Goal: Transaction & Acquisition: Purchase product/service

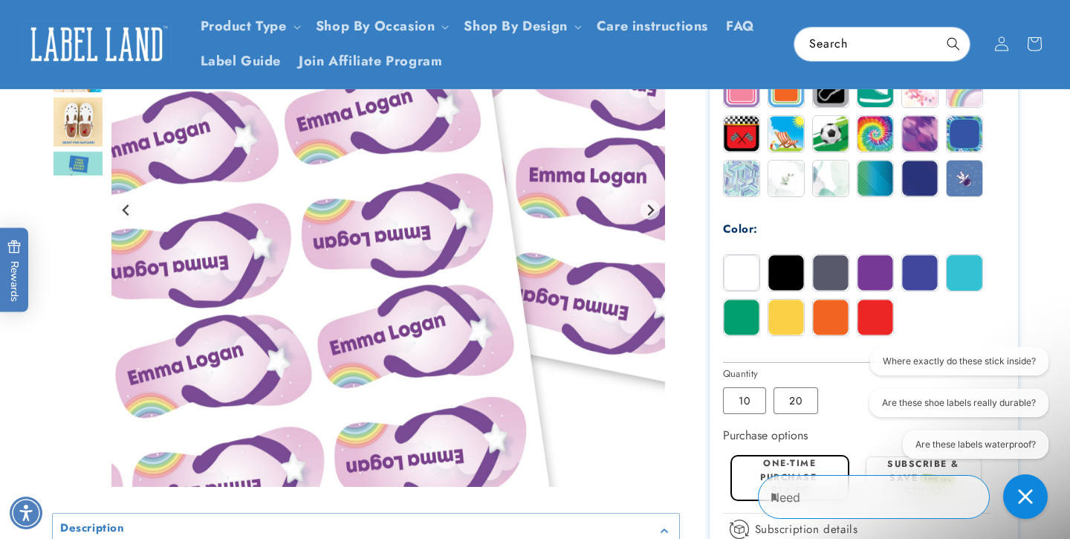
scroll to position [552, 0]
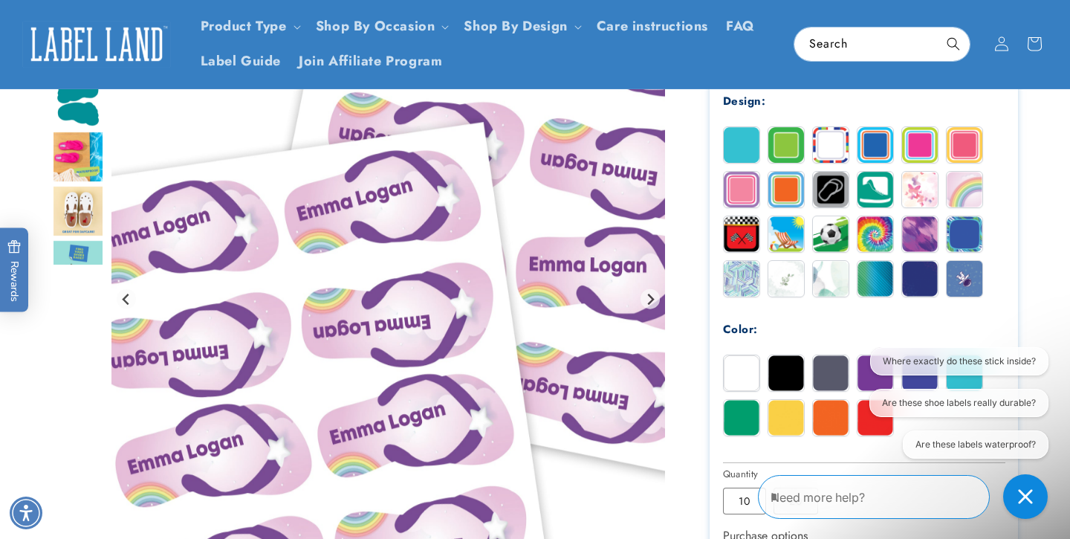
click at [741, 188] on img at bounding box center [742, 190] width 36 height 36
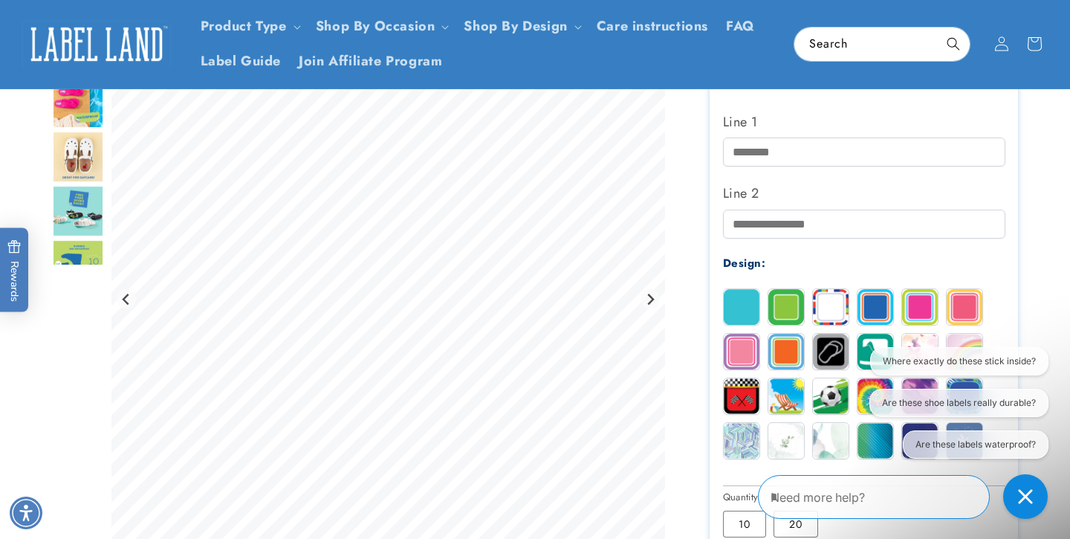
scroll to position [371, 0]
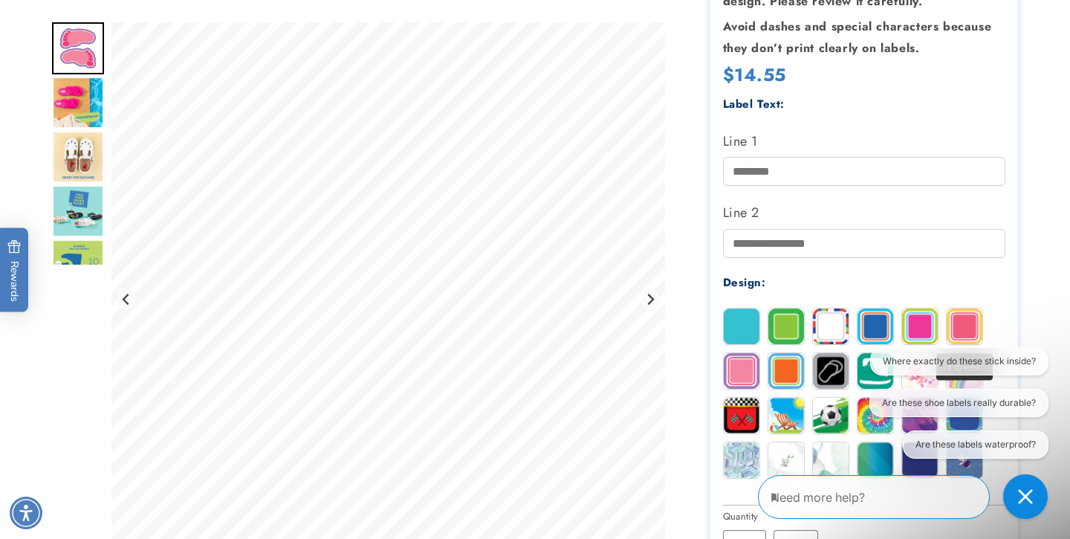
click at [947, 314] on img at bounding box center [965, 326] width 36 height 36
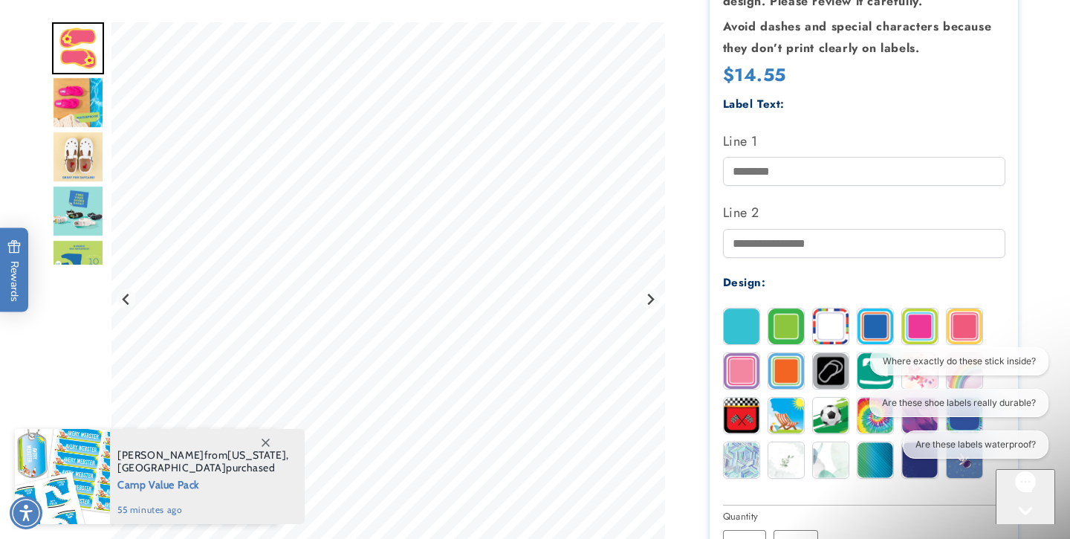
click at [751, 329] on img at bounding box center [742, 326] width 36 height 36
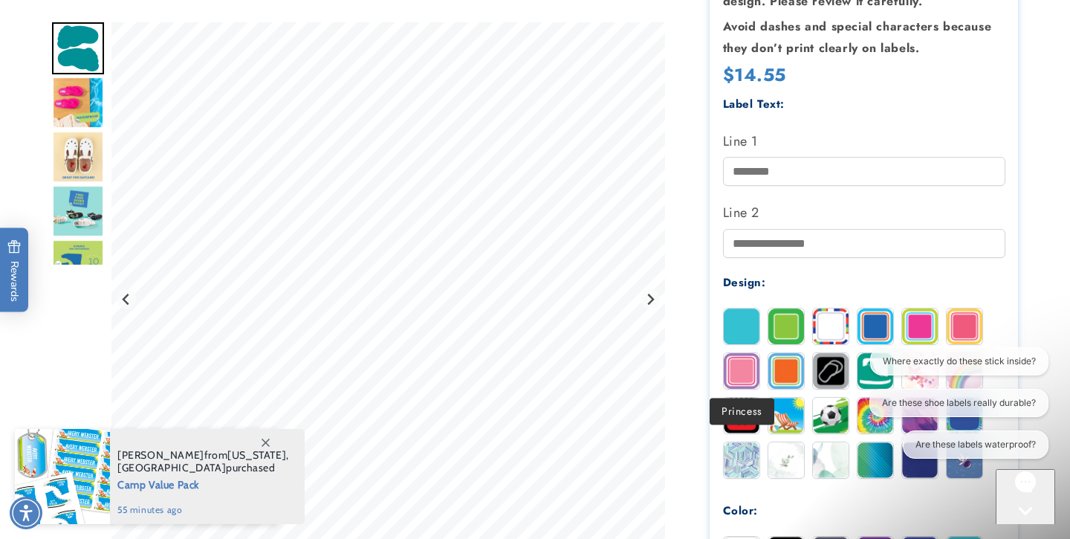
click at [743, 372] on img at bounding box center [742, 371] width 36 height 36
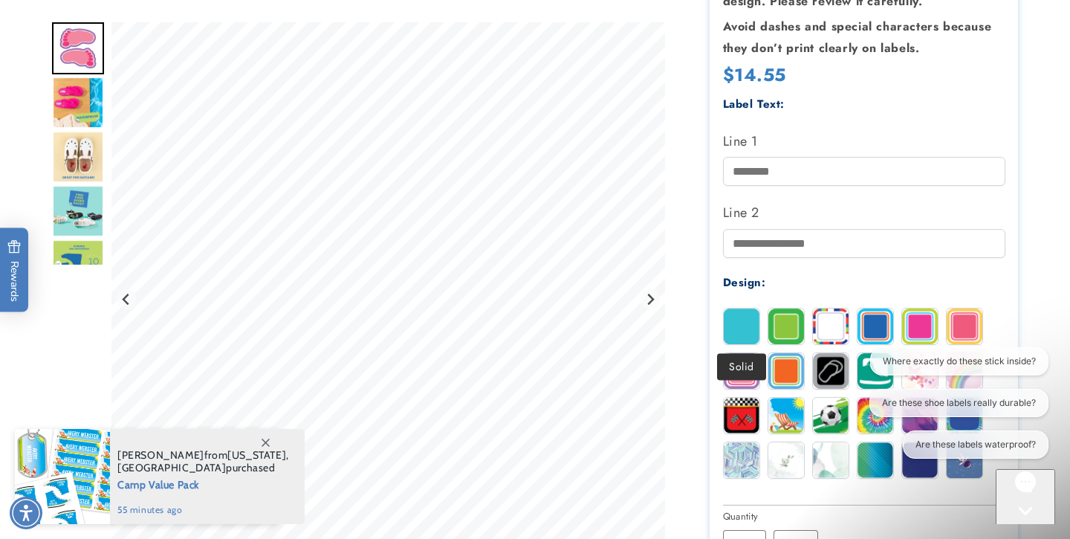
click at [742, 331] on img at bounding box center [742, 326] width 36 height 36
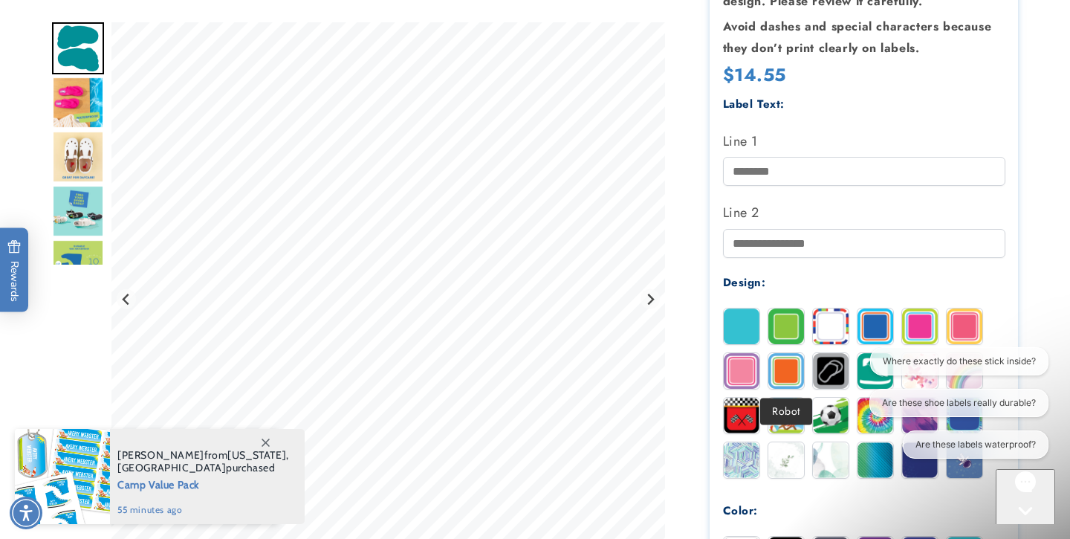
click at [777, 372] on img at bounding box center [786, 371] width 36 height 36
click at [742, 374] on img at bounding box center [742, 371] width 36 height 36
click at [775, 374] on img at bounding box center [786, 371] width 36 height 36
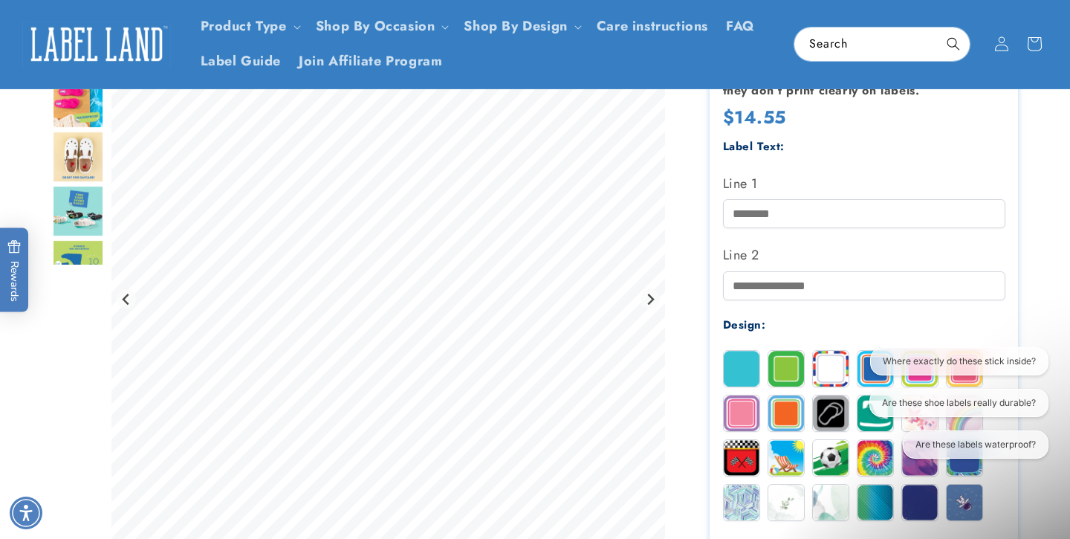
scroll to position [0, 0]
